Goal: Task Accomplishment & Management: Use online tool/utility

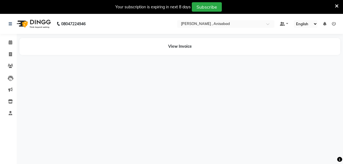
select select "en"
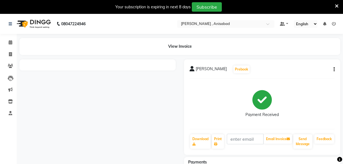
click at [338, 6] on icon at bounding box center [337, 6] width 4 height 5
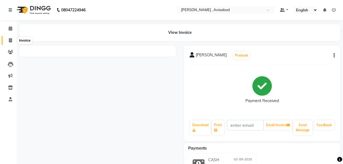
click at [9, 40] on icon at bounding box center [10, 40] width 3 height 4
select select "service"
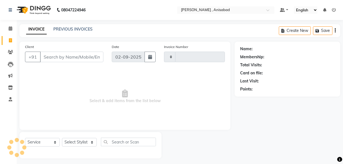
scroll to position [3, 0]
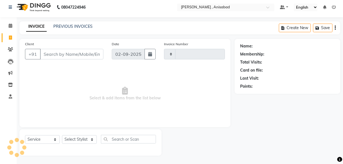
click at [9, 40] on span at bounding box center [11, 38] width 10 height 6
select select "service"
type input "1552"
select select "6967"
